Goal: Task Accomplishment & Management: Manage account settings

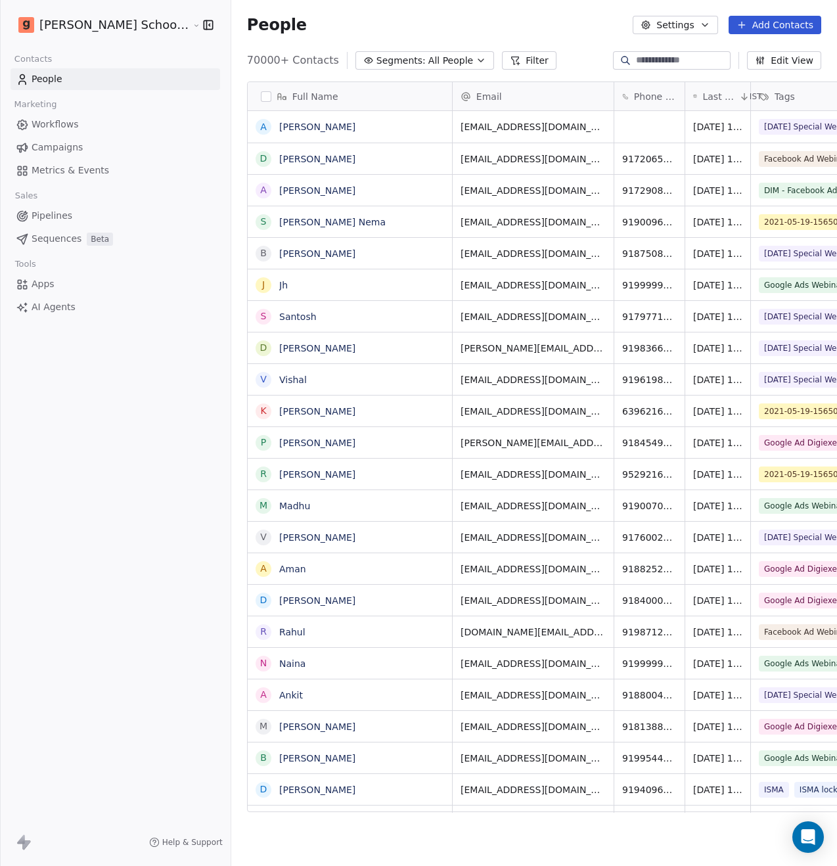
scroll to position [752, 639]
click at [84, 170] on span "Metrics & Events" at bounding box center [71, 171] width 78 height 14
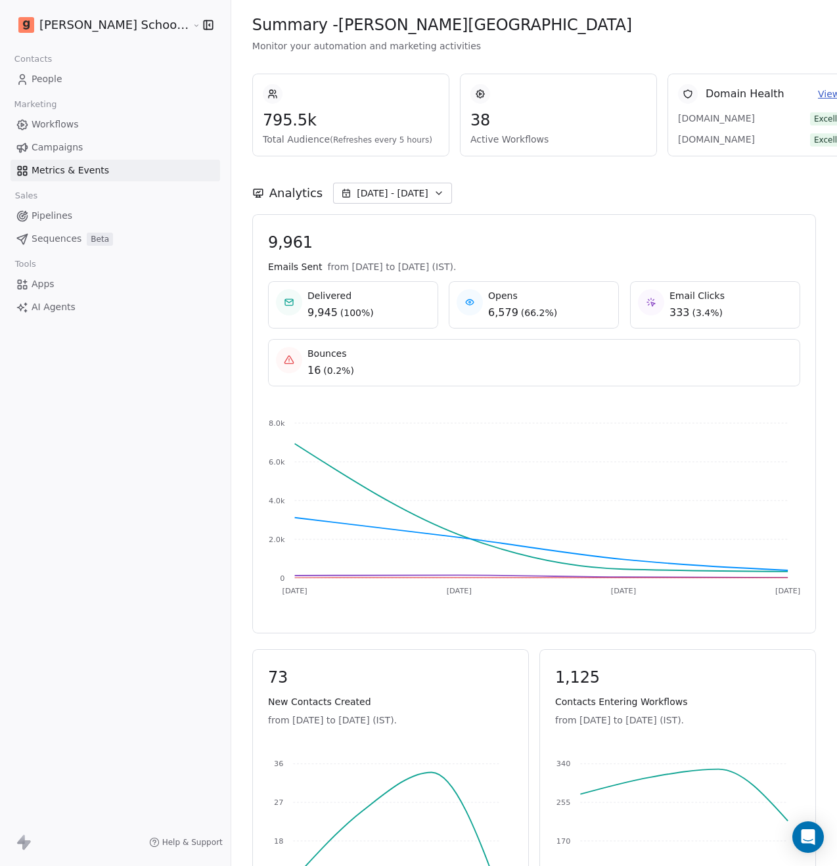
click at [68, 85] on link "People" at bounding box center [116, 79] width 210 height 22
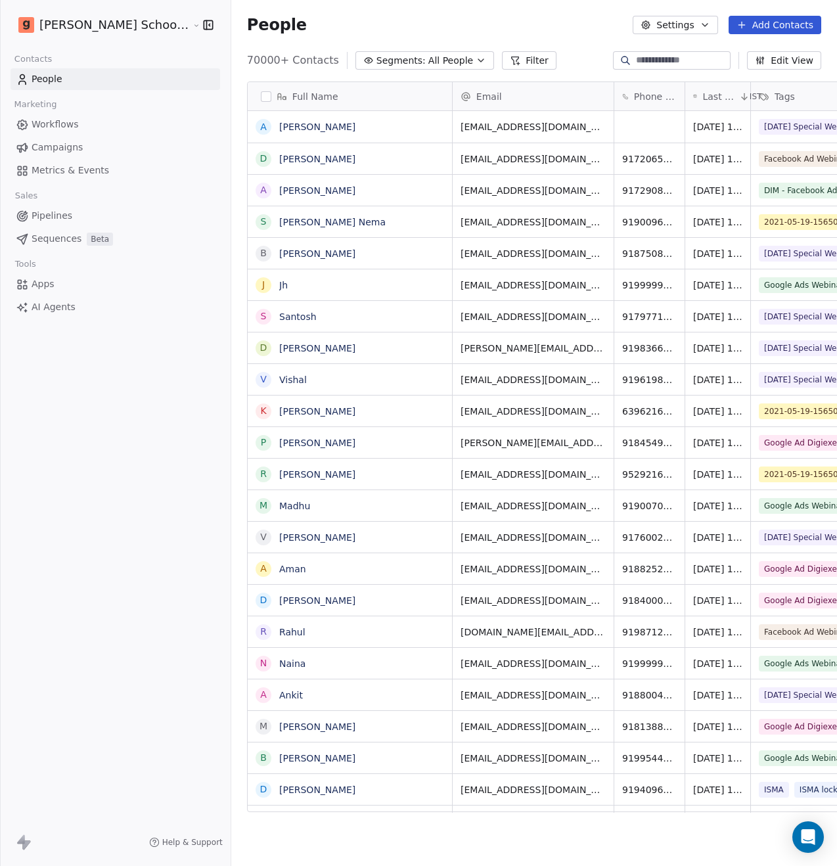
scroll to position [752, 639]
click at [73, 167] on span "Metrics & Events" at bounding box center [71, 171] width 78 height 14
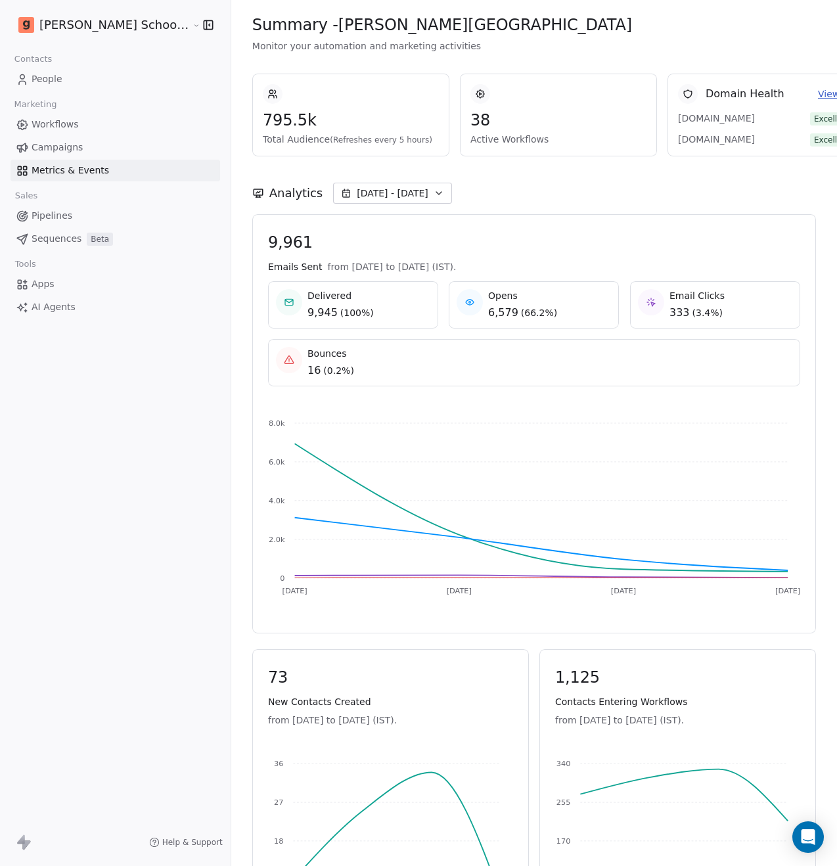
click at [368, 191] on span "Sep 19 - Sep 22" at bounding box center [393, 193] width 72 height 13
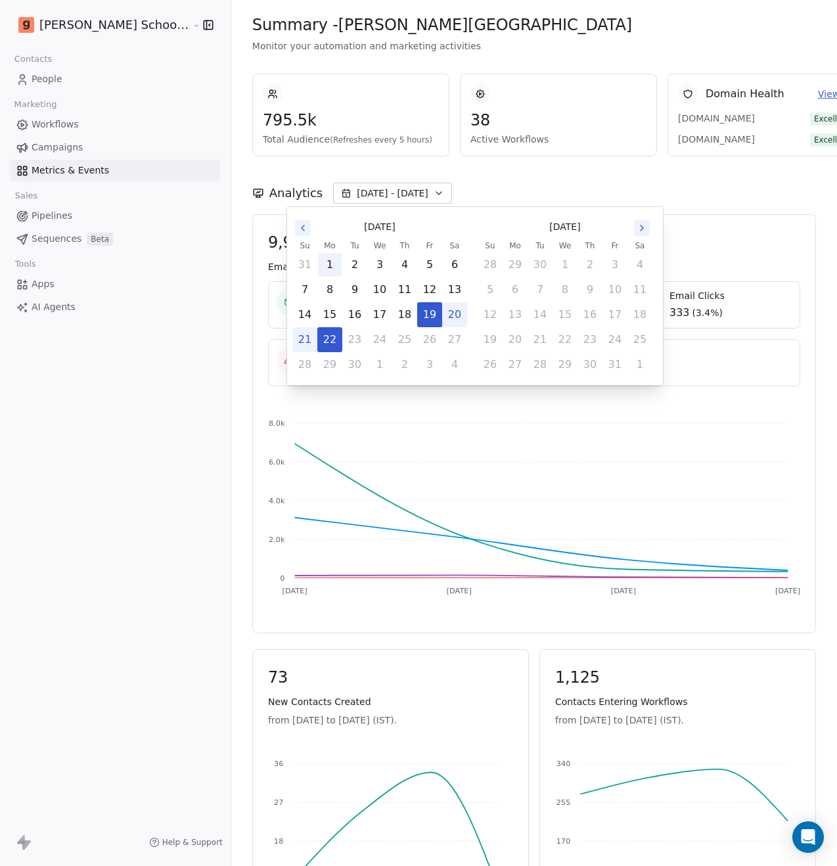
click at [327, 263] on button "1" at bounding box center [330, 265] width 24 height 24
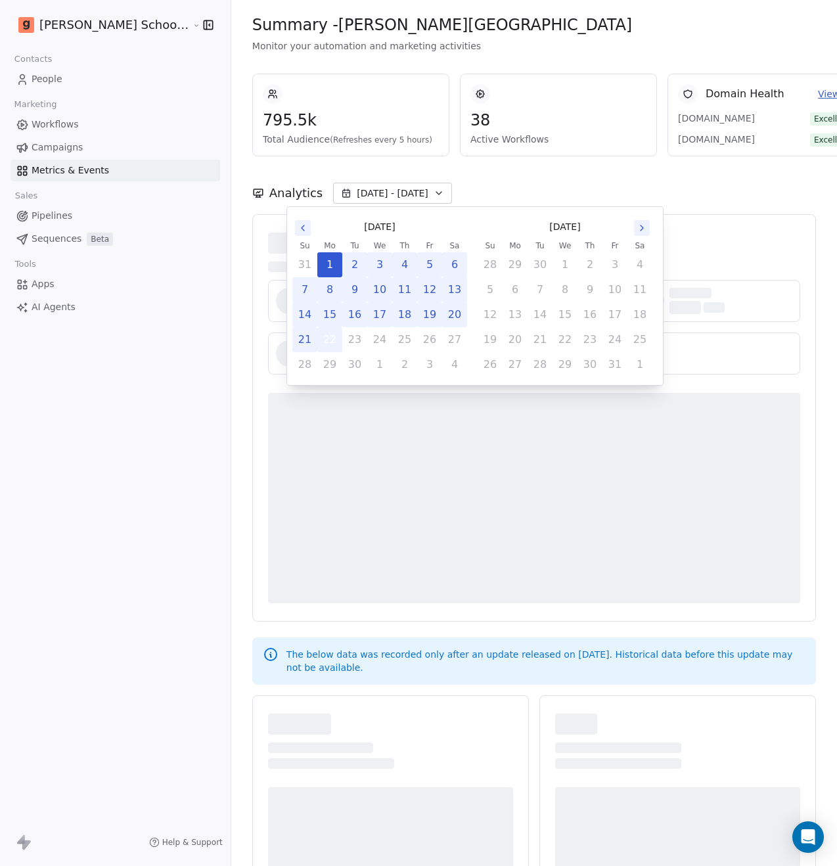
click at [334, 337] on button "22" at bounding box center [330, 340] width 24 height 24
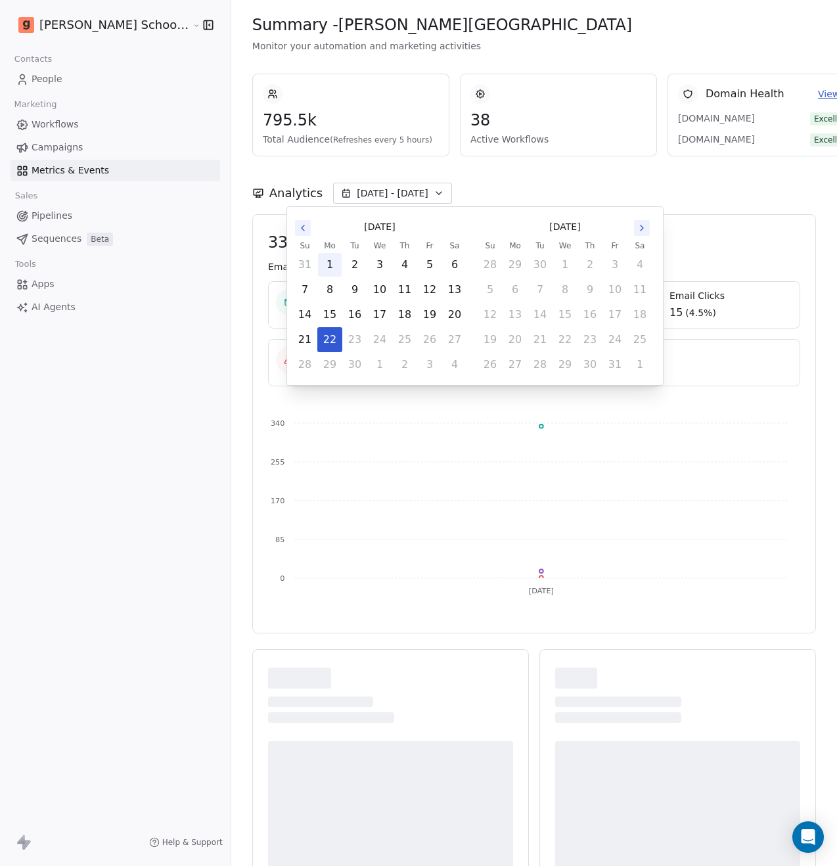
click at [329, 260] on button "1" at bounding box center [330, 265] width 24 height 24
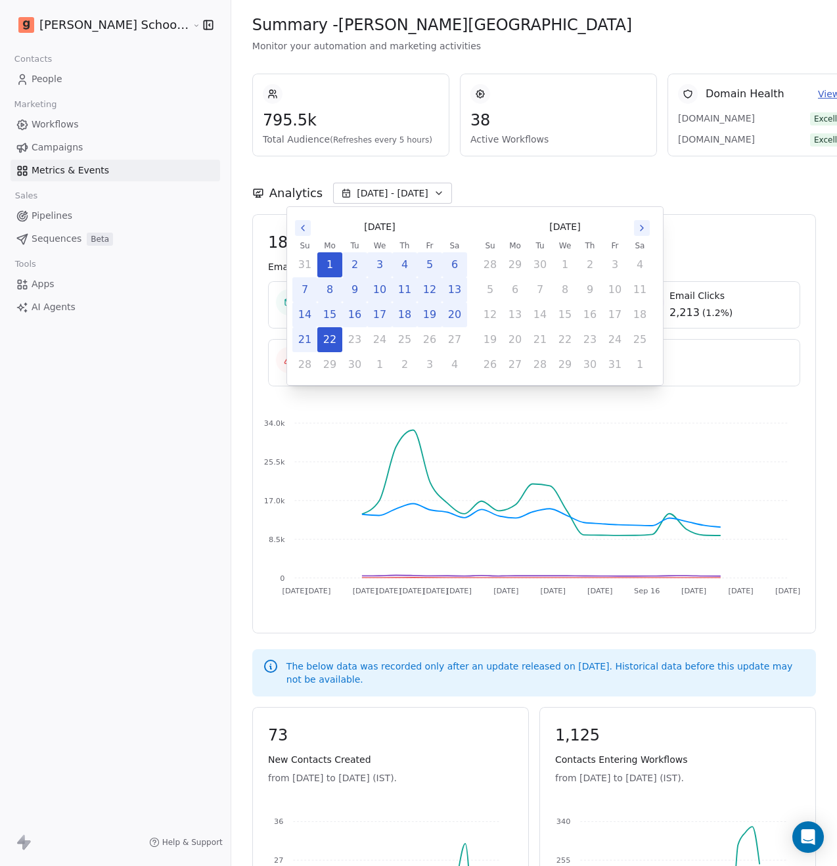
click at [124, 384] on div "Goela School of Finance LLP Contacts People Marketing Workflows Campaigns Metri…" at bounding box center [115, 433] width 231 height 866
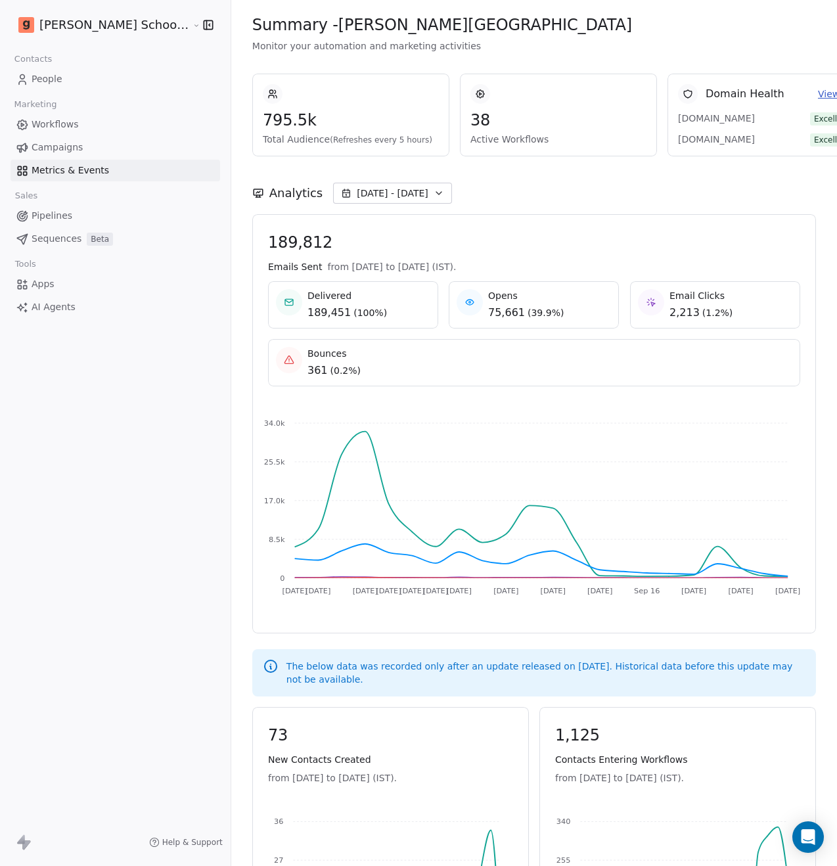
click at [85, 132] on link "Workflows" at bounding box center [116, 125] width 210 height 22
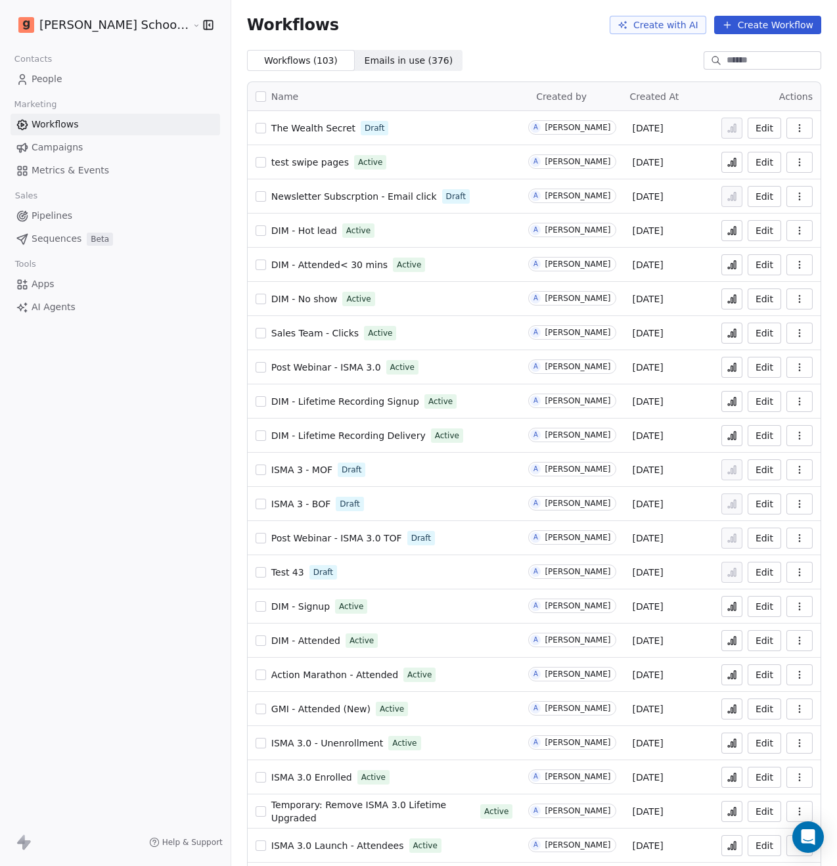
click at [34, 81] on span "People" at bounding box center [47, 79] width 31 height 14
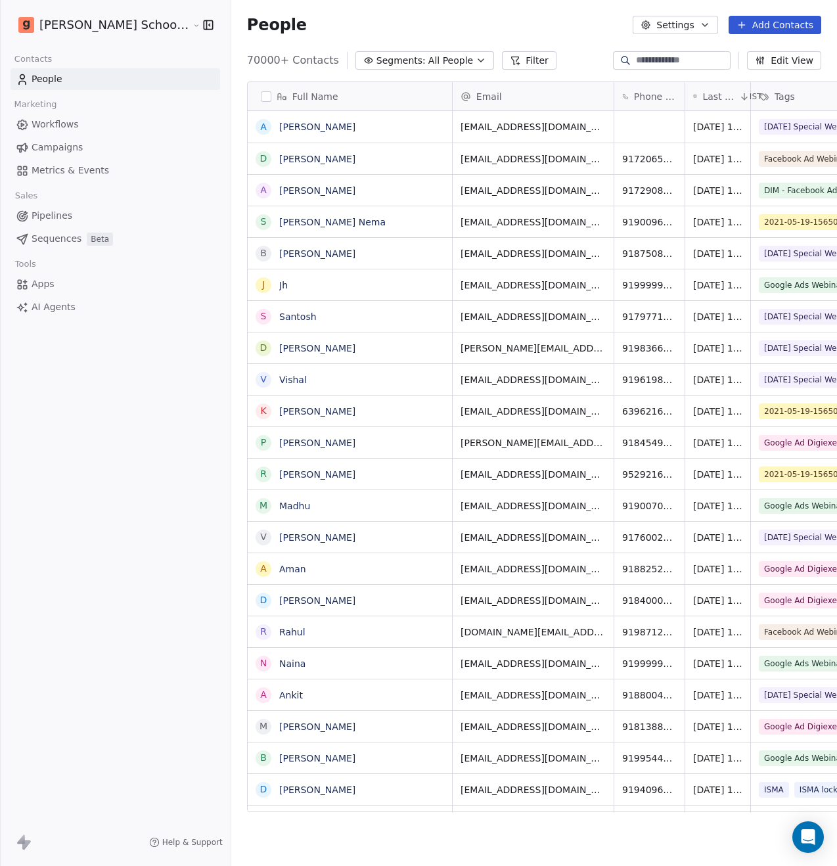
scroll to position [752, 639]
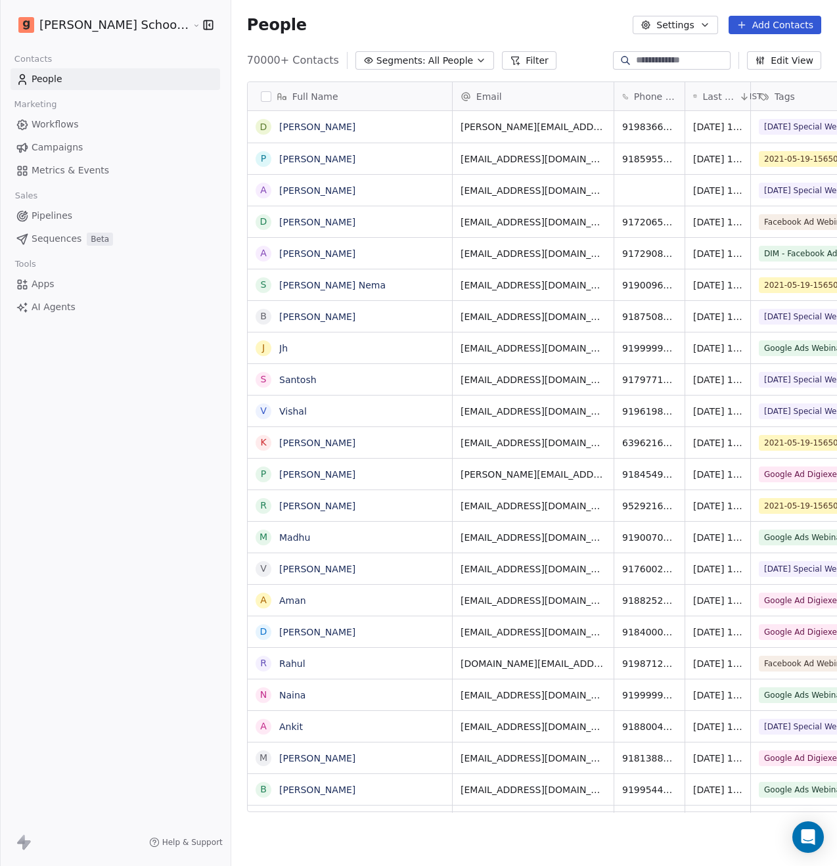
click at [502, 61] on button "Filter" at bounding box center [529, 60] width 55 height 18
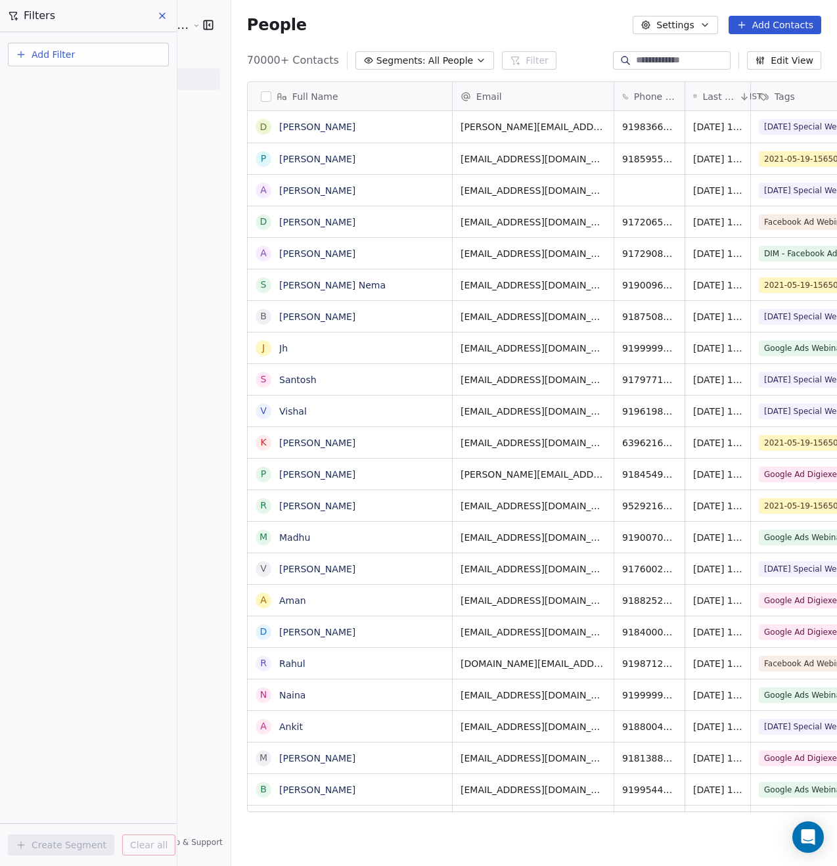
click at [77, 57] on button "Add Filter" at bounding box center [88, 55] width 161 height 24
click at [160, 14] on html "Goela School of Finance LLP Contacts People Marketing Workflows Campaigns Metri…" at bounding box center [418, 433] width 837 height 866
click at [428, 57] on span "All People" at bounding box center [450, 61] width 45 height 14
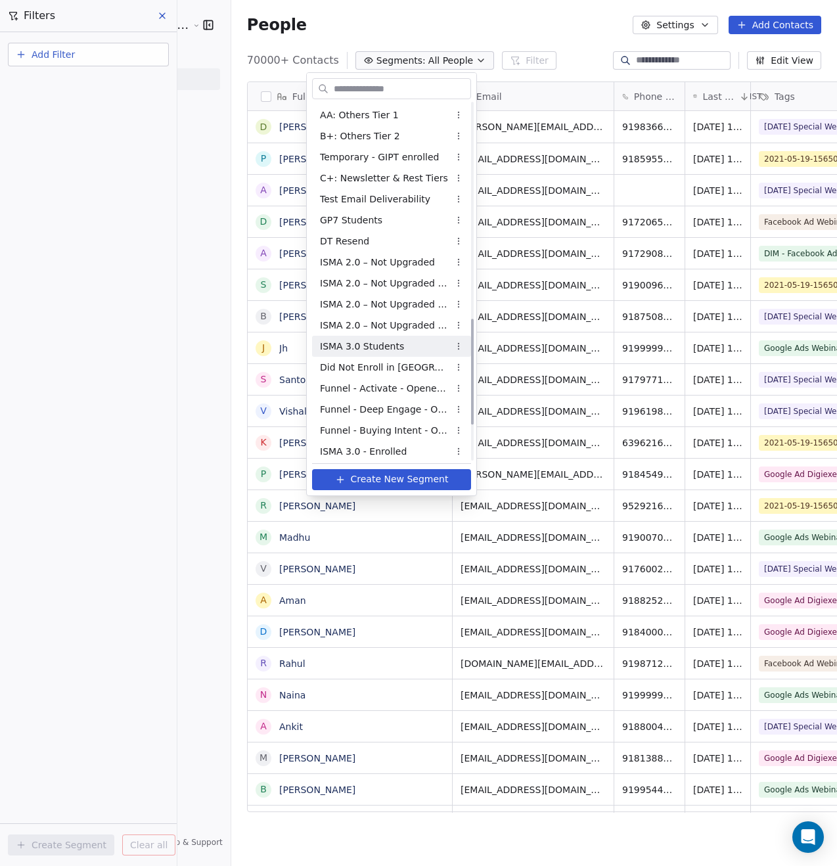
scroll to position [845, 0]
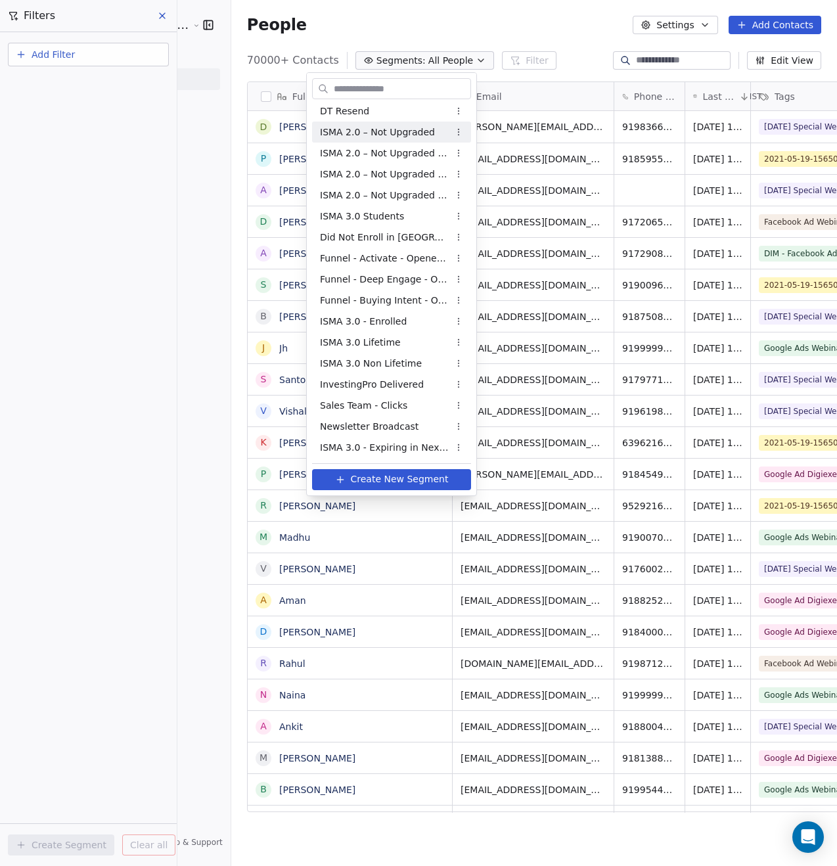
click at [391, 130] on span "ISMA 2.0 – Not Upgraded" at bounding box center [377, 132] width 115 height 14
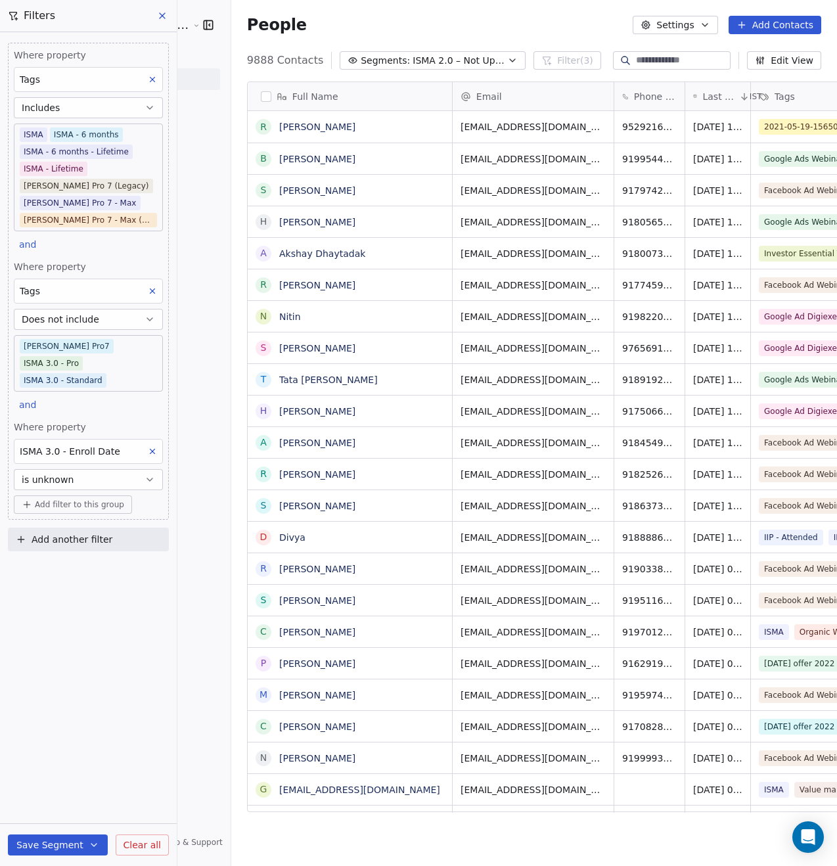
scroll to position [752, 639]
click at [438, 60] on span "ISMA 2.0 – Not Upgraded" at bounding box center [459, 61] width 92 height 14
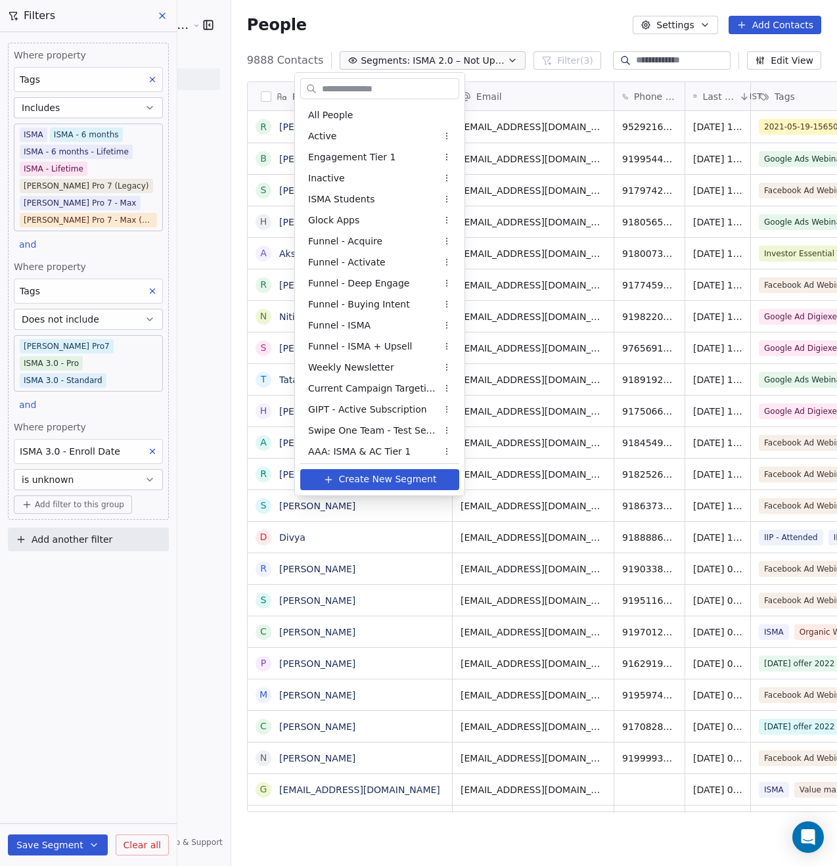
scroll to position [530, 0]
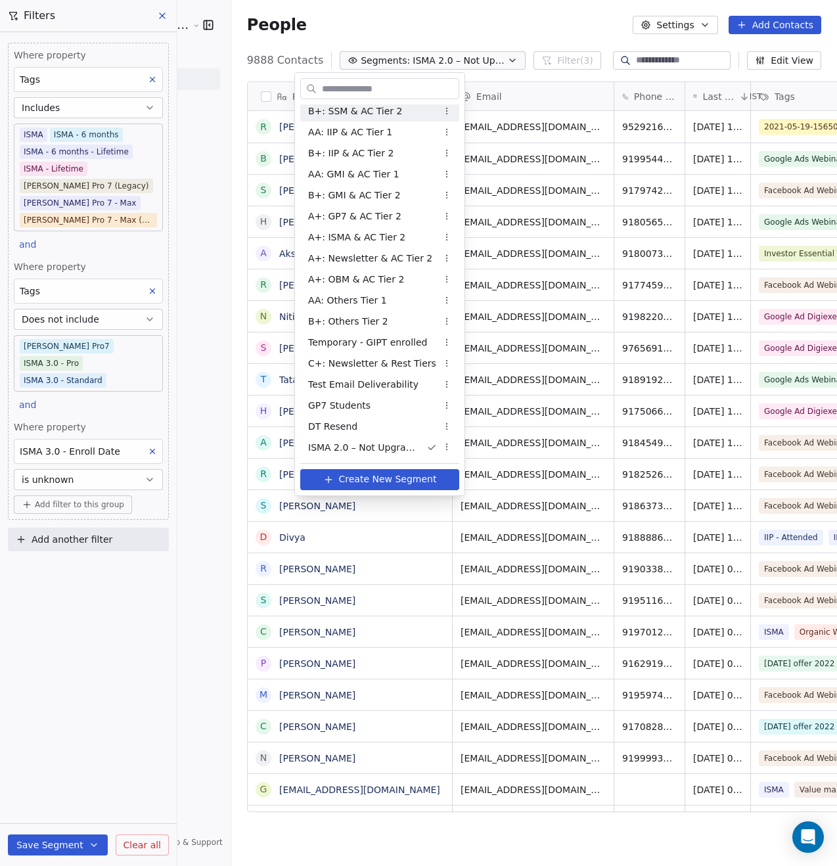
click at [388, 22] on html "Goela School of Finance LLP Contacts People Marketing Workflows Campaigns Metri…" at bounding box center [418, 433] width 837 height 866
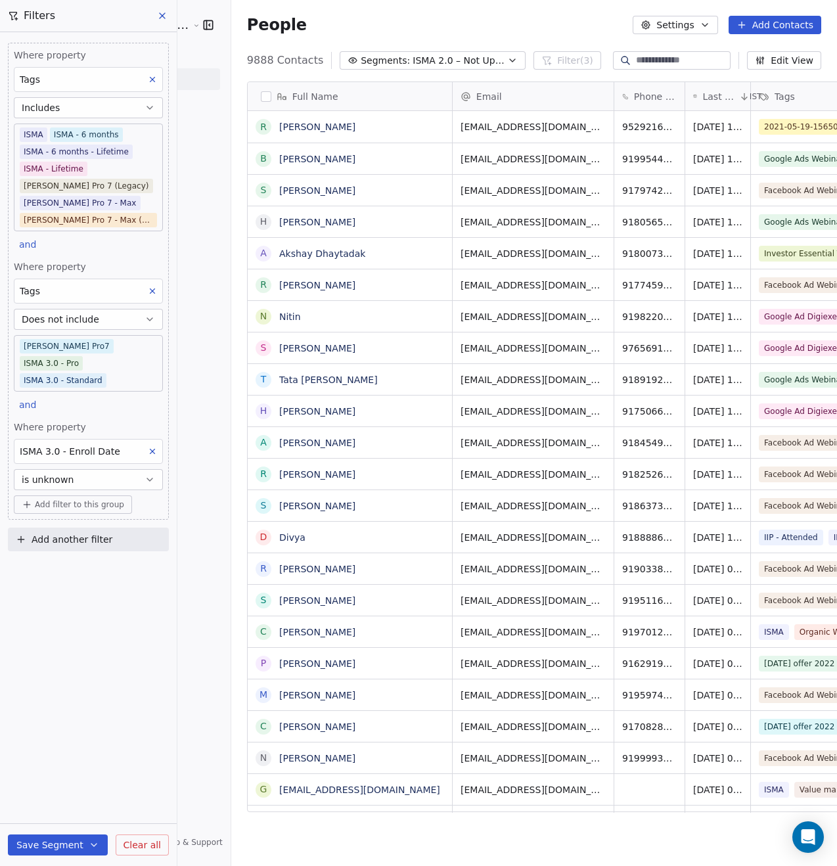
click at [261, 97] on button "button" at bounding box center [266, 96] width 11 height 11
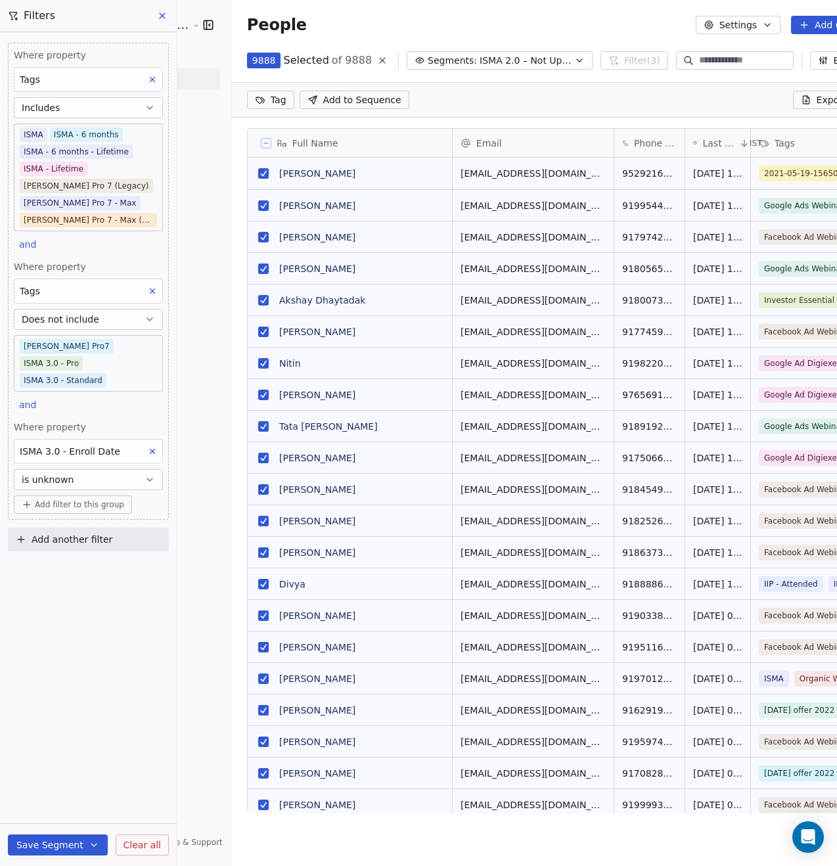
click at [817, 101] on span "Export" at bounding box center [832, 99] width 30 height 13
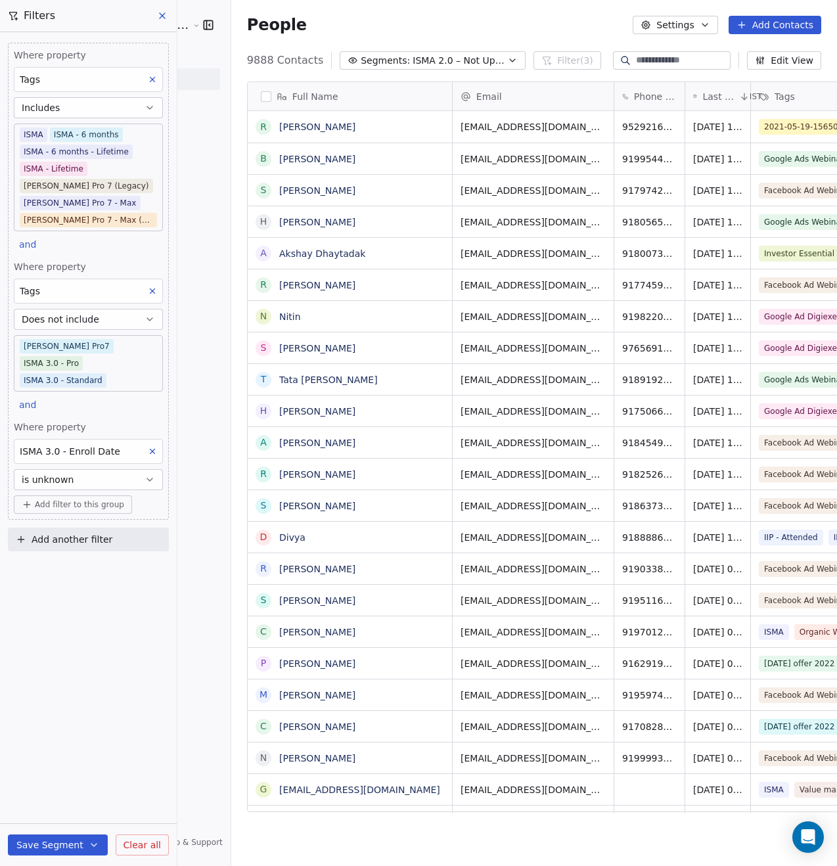
click at [165, 18] on icon at bounding box center [162, 15] width 5 height 5
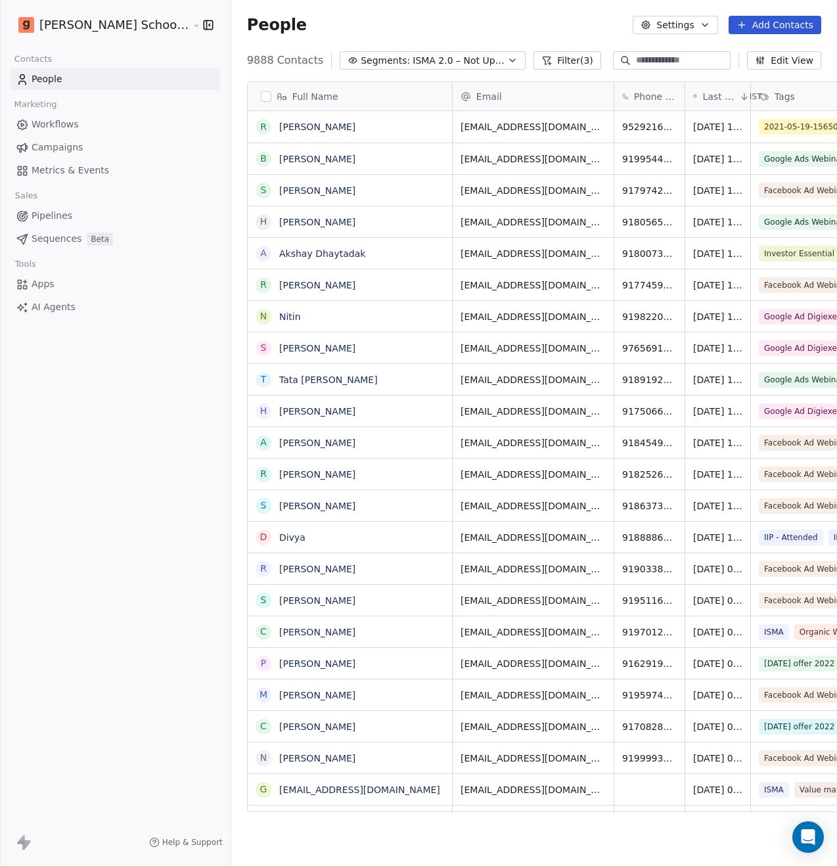
click at [507, 57] on icon "button" at bounding box center [512, 60] width 11 height 11
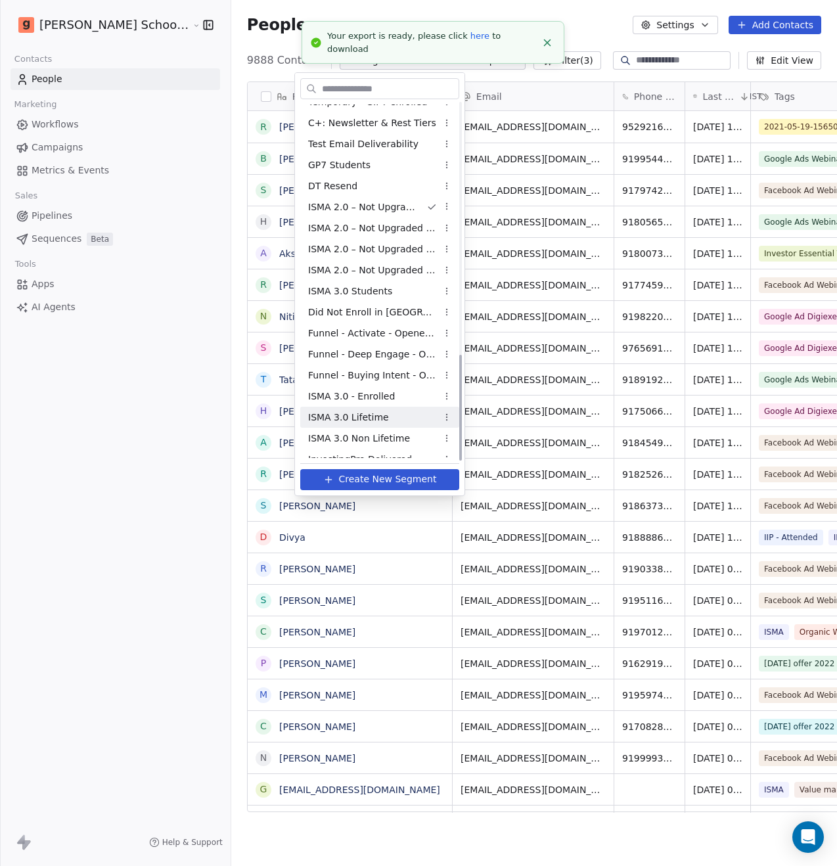
scroll to position [845, 0]
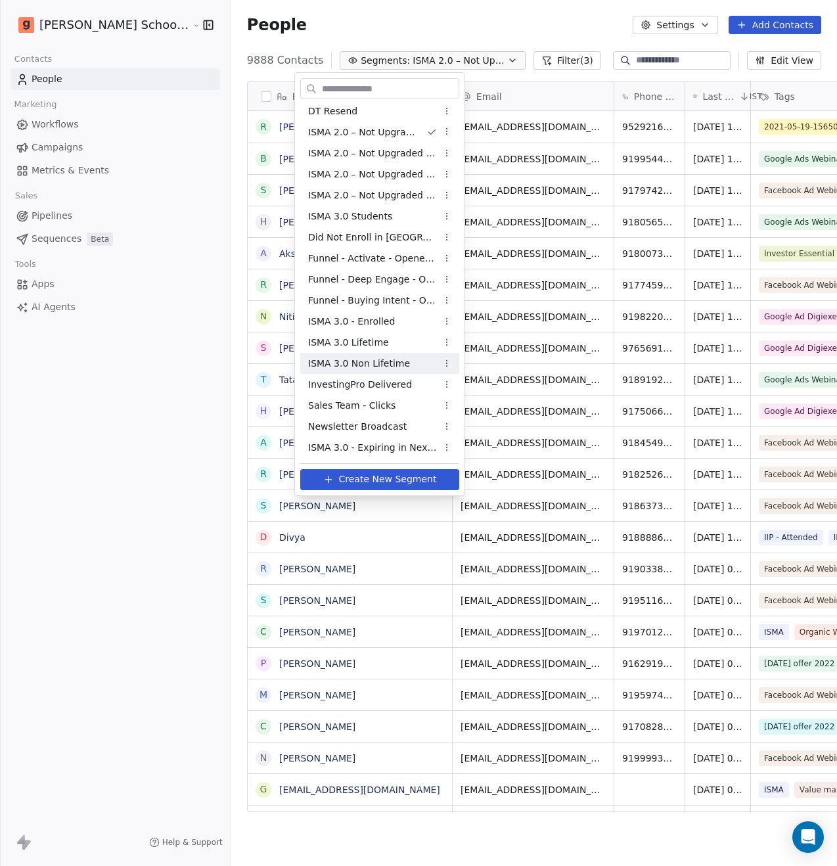
click at [376, 367] on span "ISMA 3.0 Non Lifetime" at bounding box center [359, 364] width 102 height 14
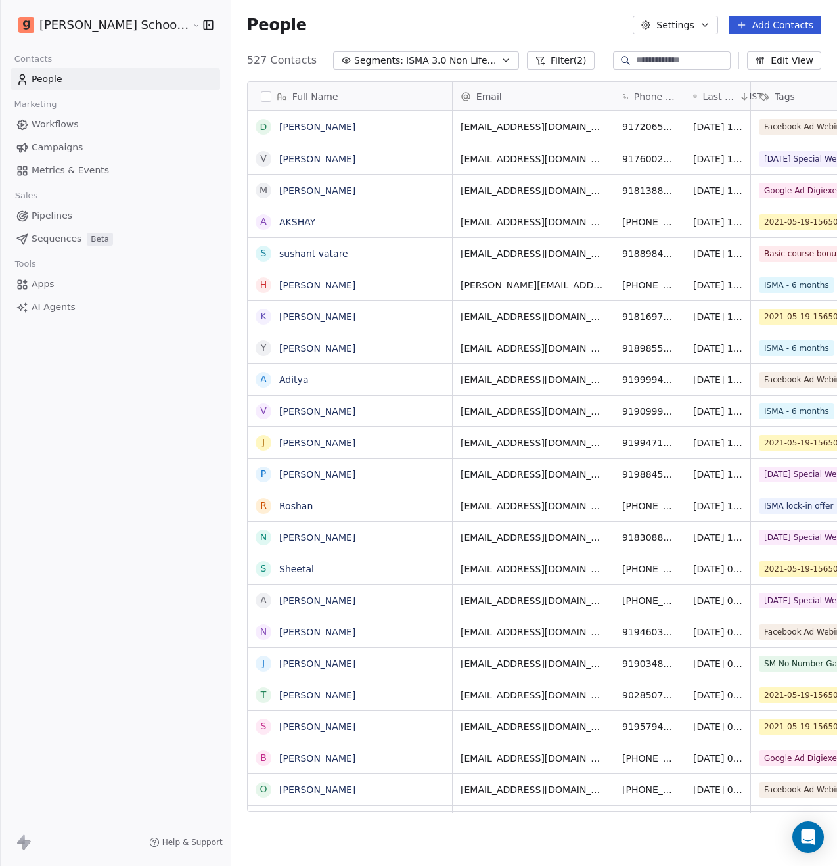
scroll to position [752, 639]
click at [510, 47] on div "People Settings Add Contacts" at bounding box center [534, 25] width 606 height 50
click at [527, 59] on button "Filter (2)" at bounding box center [561, 60] width 68 height 18
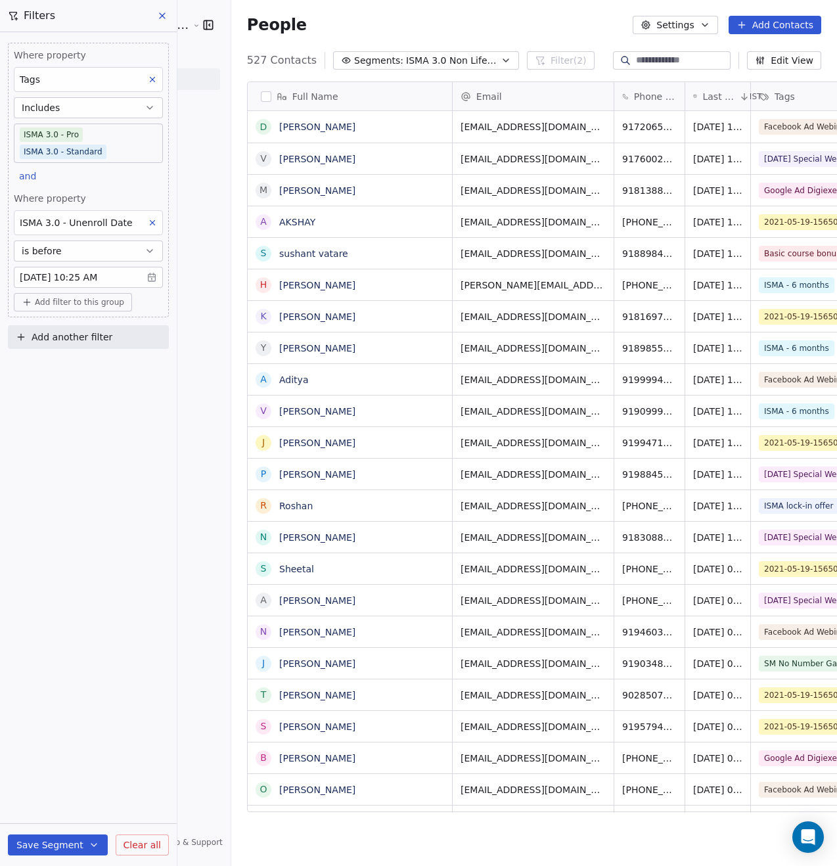
click at [143, 250] on button "is before" at bounding box center [88, 250] width 149 height 21
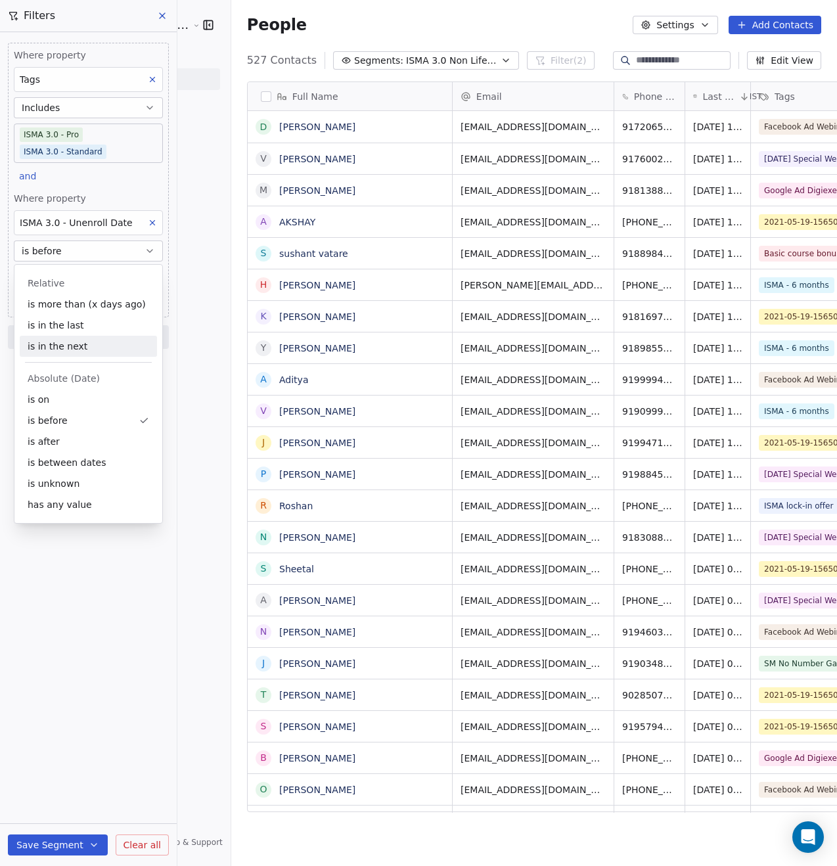
click at [174, 386] on div "Where property Tags Includes ISMA 3.0 - Pro ISMA 3.0 - Standard and Where prope…" at bounding box center [88, 449] width 177 height 834
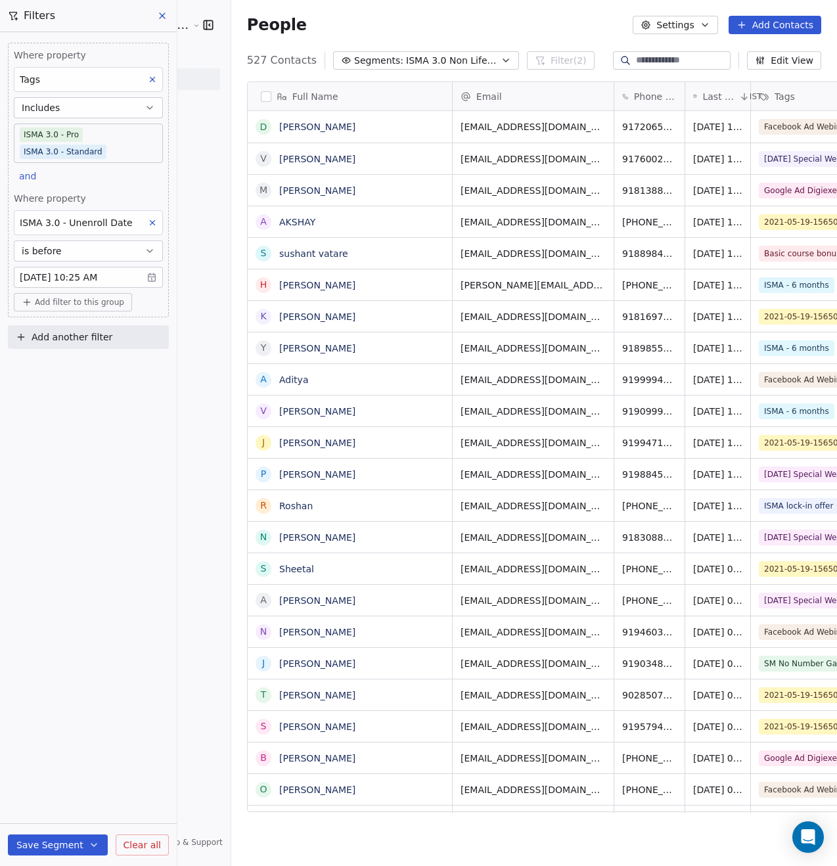
click at [73, 277] on body "Goela School of Finance LLP Contacts People Marketing Workflows Campaigns Metri…" at bounding box center [418, 433] width 837 height 866
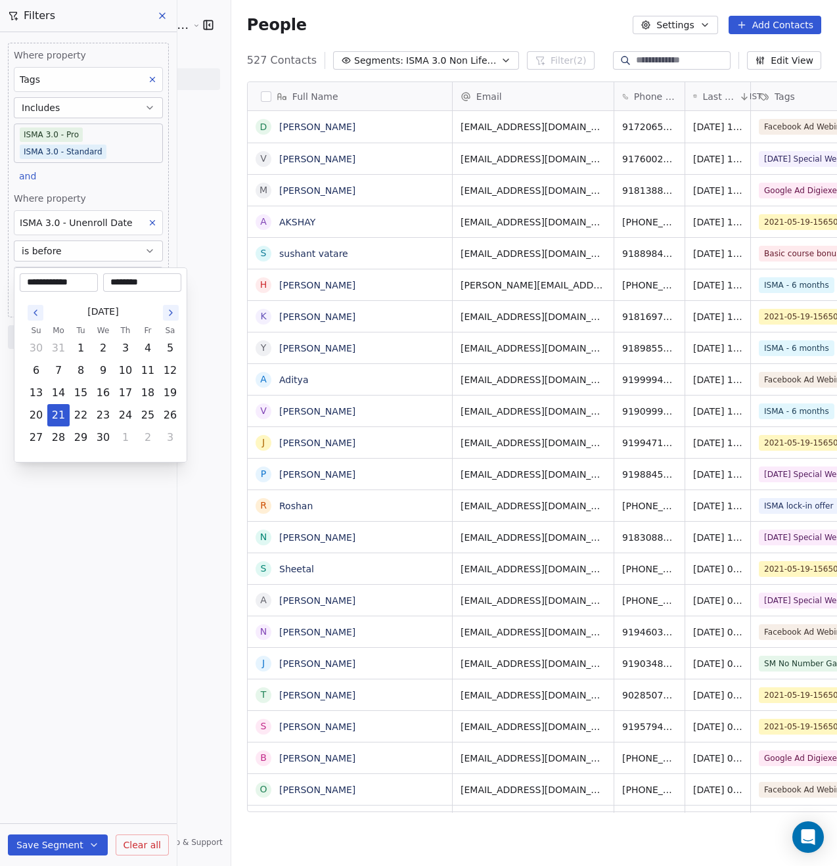
click at [171, 310] on icon "Go to the Next Month" at bounding box center [171, 313] width 11 height 11
click at [118, 312] on span "August 2027" at bounding box center [102, 312] width 31 height 14
click at [108, 311] on span "August 2027" at bounding box center [102, 312] width 31 height 14
click at [80, 282] on input "**********" at bounding box center [58, 282] width 73 height 13
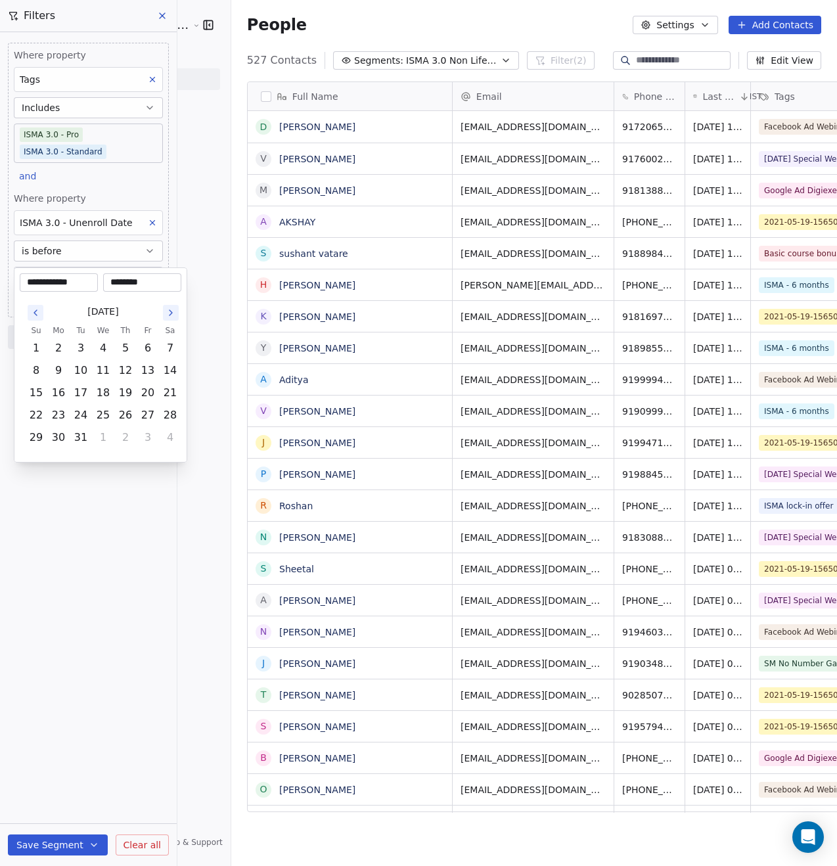
type input "**********"
click at [101, 302] on div "June 2028" at bounding box center [103, 312] width 156 height 24
click at [107, 412] on button "21" at bounding box center [103, 415] width 21 height 21
click at [110, 581] on html "Goela School of Finance LLP Contacts People Marketing Workflows Campaigns Metri…" at bounding box center [418, 433] width 837 height 866
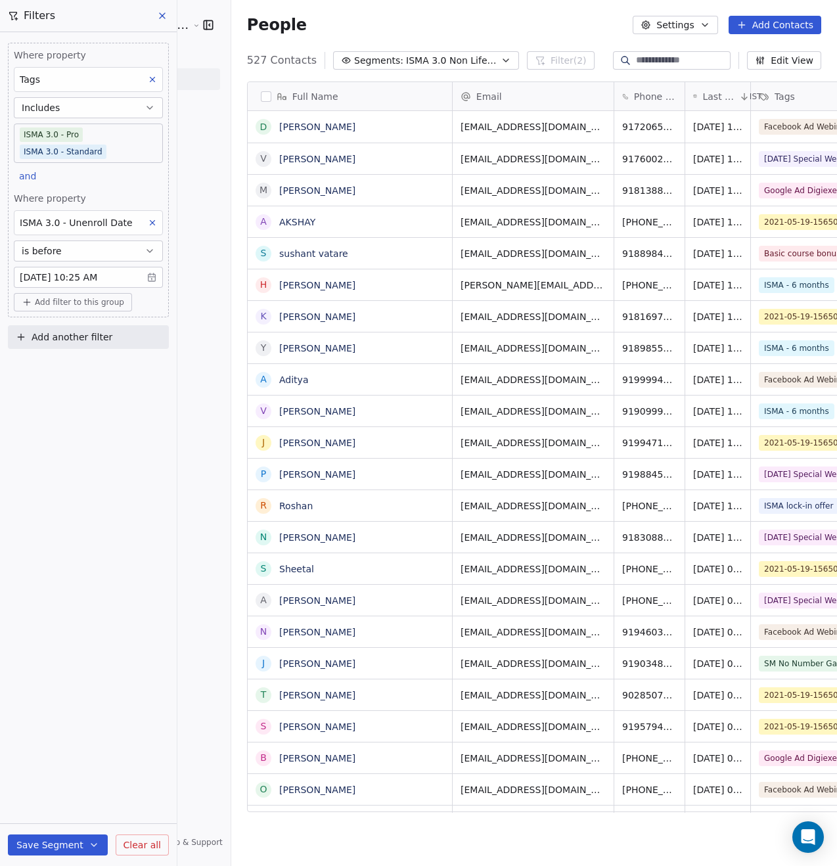
click at [78, 846] on button "Save Segment" at bounding box center [58, 844] width 100 height 21
click at [64, 274] on body "Goela School of Finance LLP Contacts People Marketing Workflows Campaigns Metri…" at bounding box center [418, 433] width 837 height 866
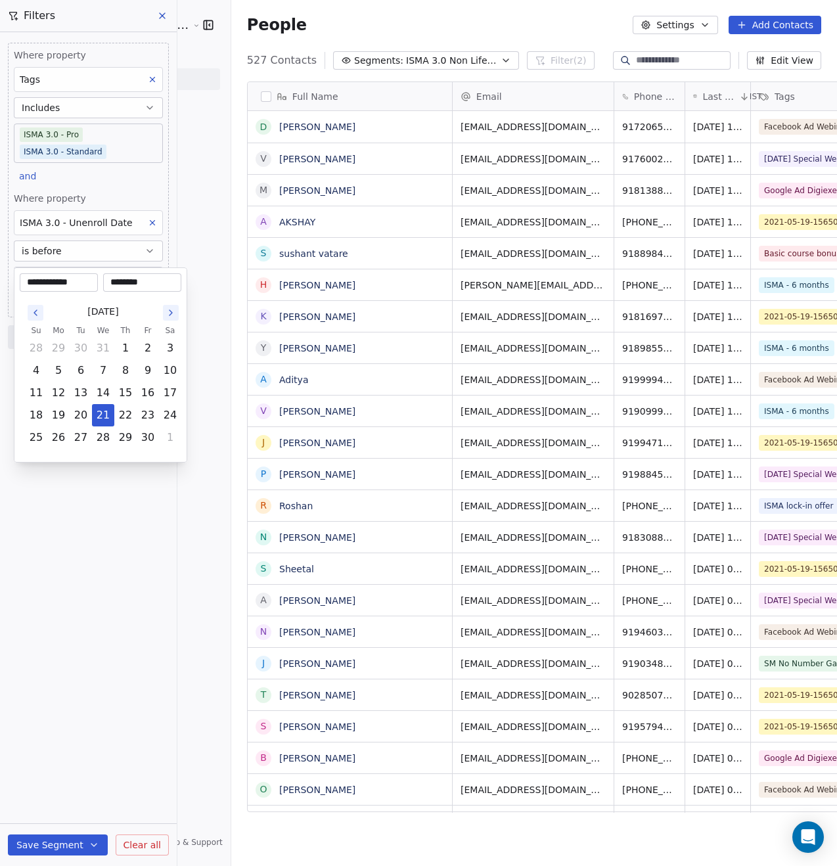
click at [86, 284] on input "**********" at bounding box center [58, 282] width 73 height 13
drag, startPoint x: 86, startPoint y: 284, endPoint x: 71, endPoint y: 283, distance: 15.1
click at [71, 283] on input "**********" at bounding box center [58, 282] width 73 height 13
click at [72, 298] on div "June 2028 Su Mo Tu We Th Fr Sa 28 29 30 31 1 2 3 4 5 6 7 8 9 10 11 12 13 14 15 …" at bounding box center [101, 374] width 162 height 165
click at [122, 395] on button "14" at bounding box center [125, 392] width 21 height 21
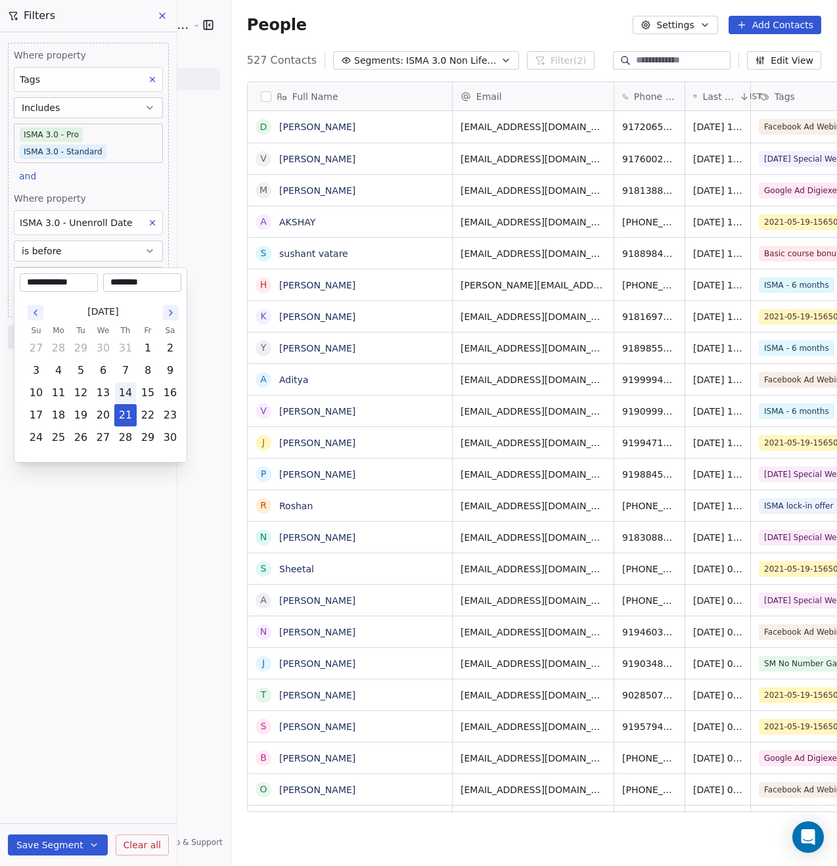
type input "**********"
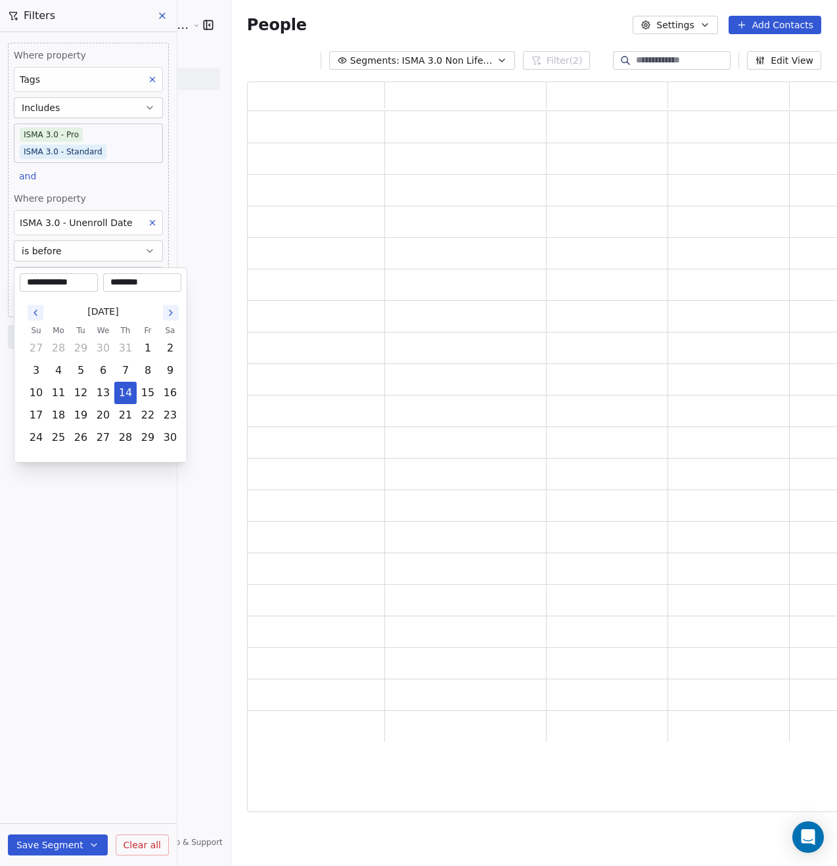
click at [89, 587] on html "**********" at bounding box center [418, 433] width 837 height 866
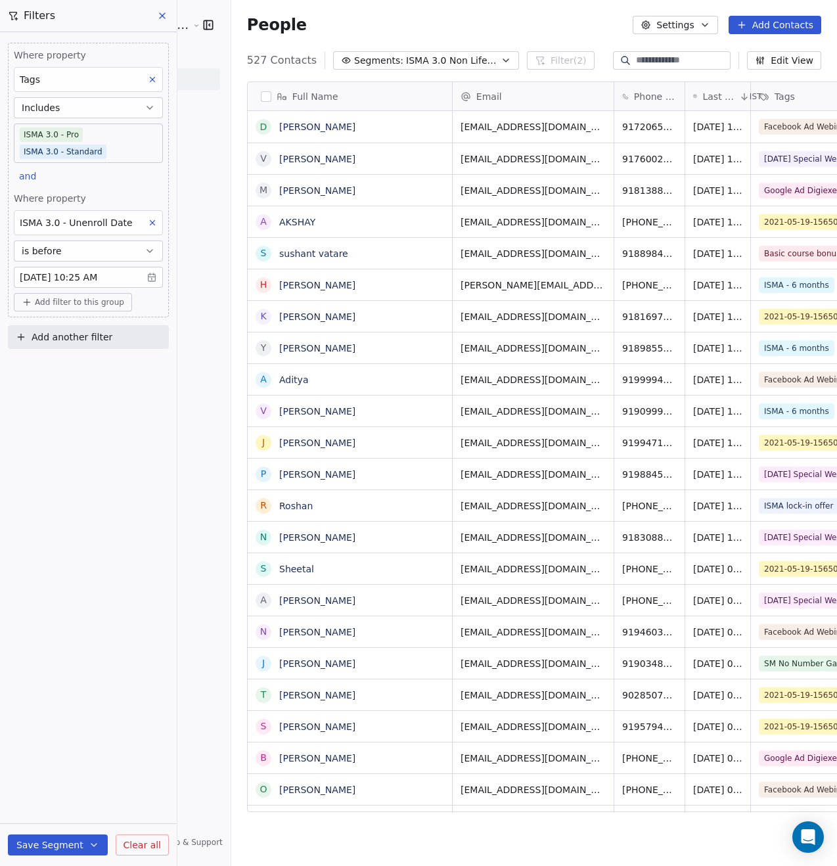
click at [78, 840] on button "Save Segment" at bounding box center [58, 844] width 100 height 21
click at [52, 815] on span "Update existing segment" at bounding box center [95, 811] width 116 height 13
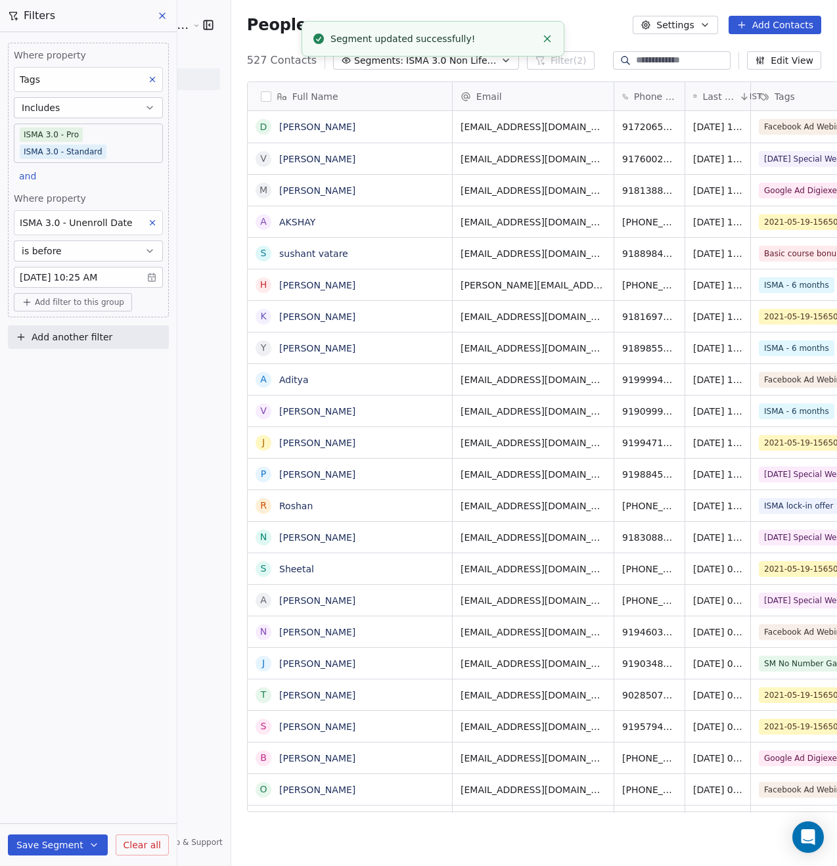
click at [139, 595] on div "Where property Tags Includes ISMA 3.0 - Pro ISMA 3.0 - Standard and Where prope…" at bounding box center [88, 449] width 177 height 834
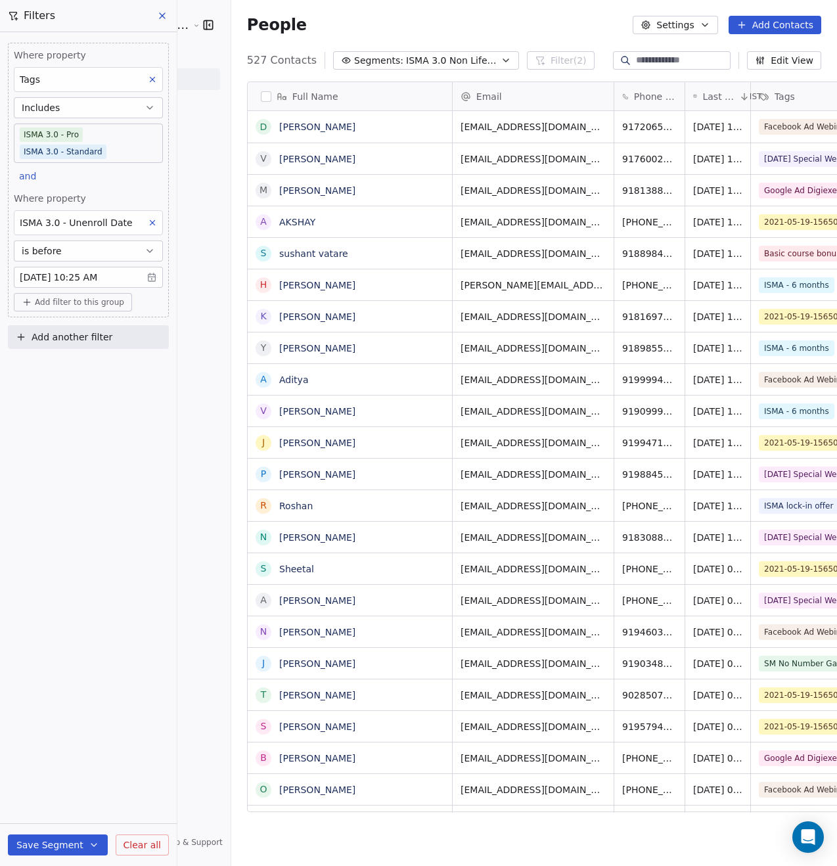
click at [261, 95] on button "button" at bounding box center [266, 96] width 11 height 11
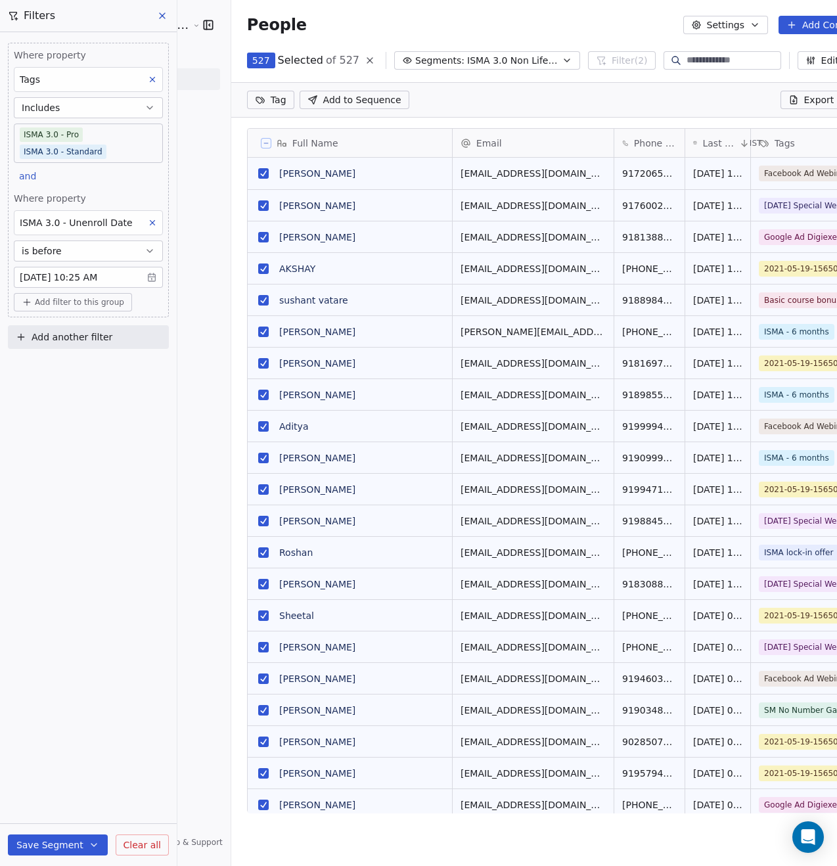
scroll to position [706, 647]
click at [788, 104] on icon at bounding box center [793, 100] width 11 height 11
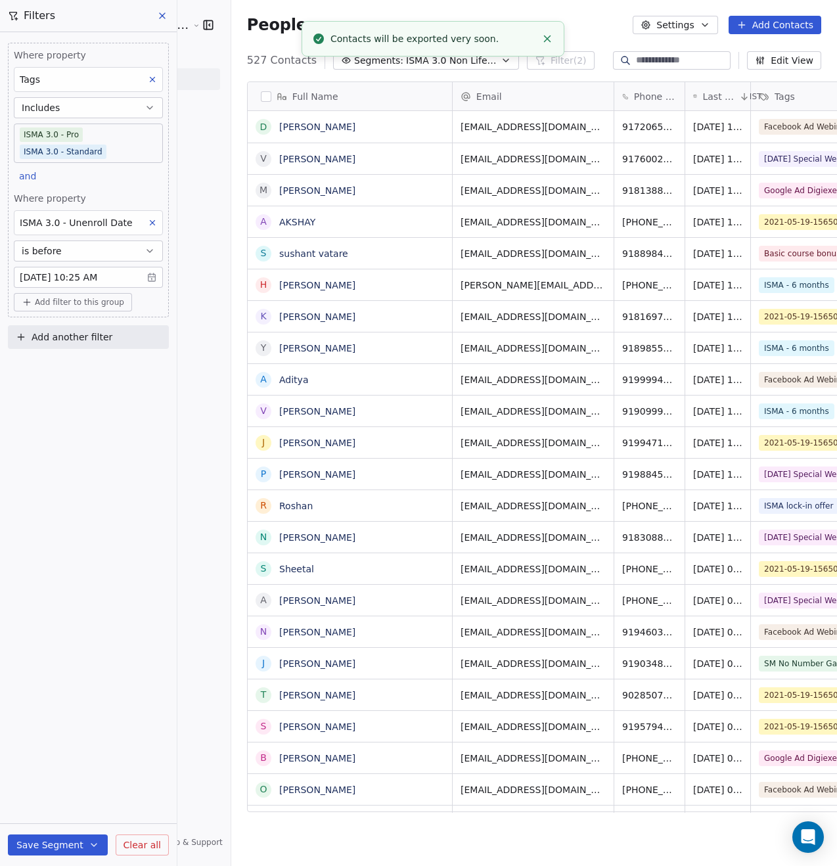
scroll to position [752, 639]
click at [682, 28] on button "Settings" at bounding box center [675, 25] width 85 height 18
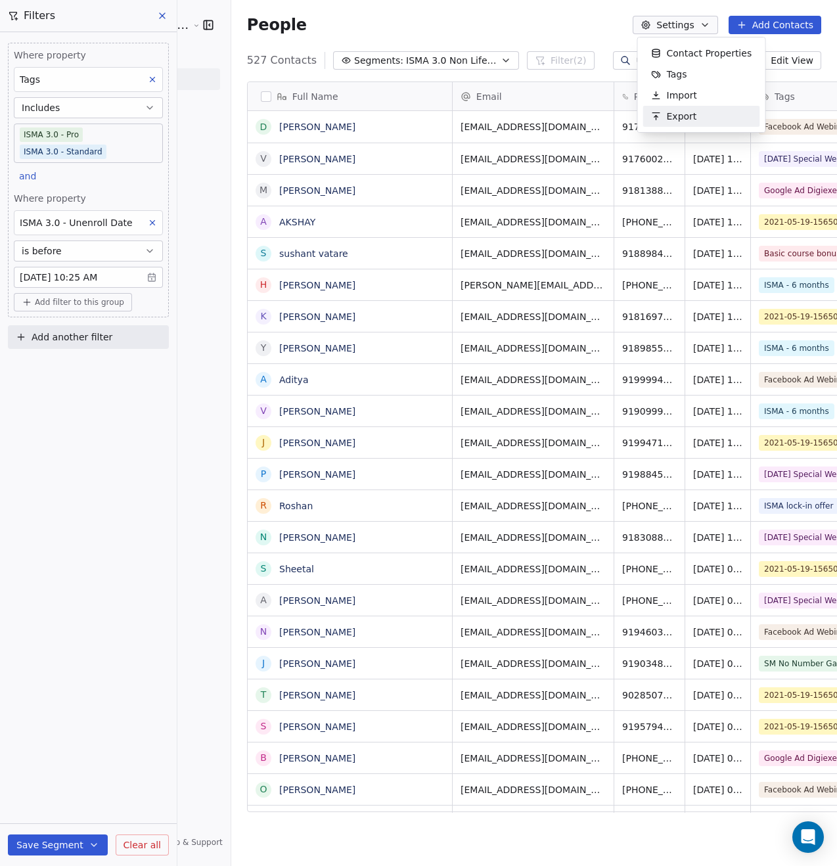
click at [673, 122] on span "Export" at bounding box center [682, 117] width 30 height 14
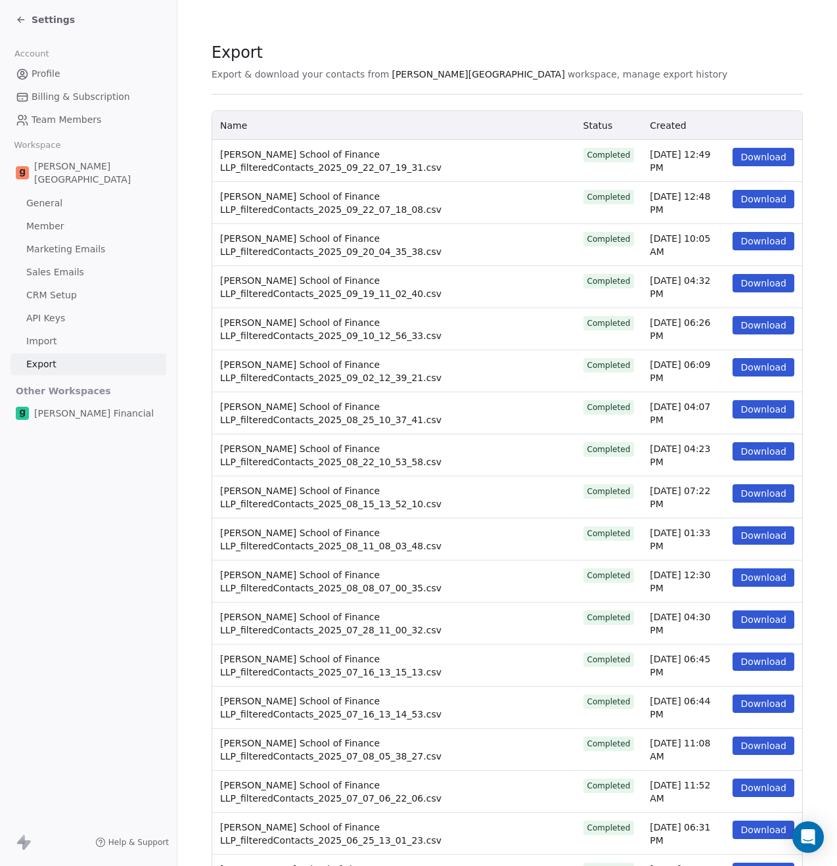
click at [759, 202] on button "Download" at bounding box center [764, 199] width 62 height 18
click at [751, 162] on button "Download" at bounding box center [764, 157] width 62 height 18
